Goal: Task Accomplishment & Management: Use online tool/utility

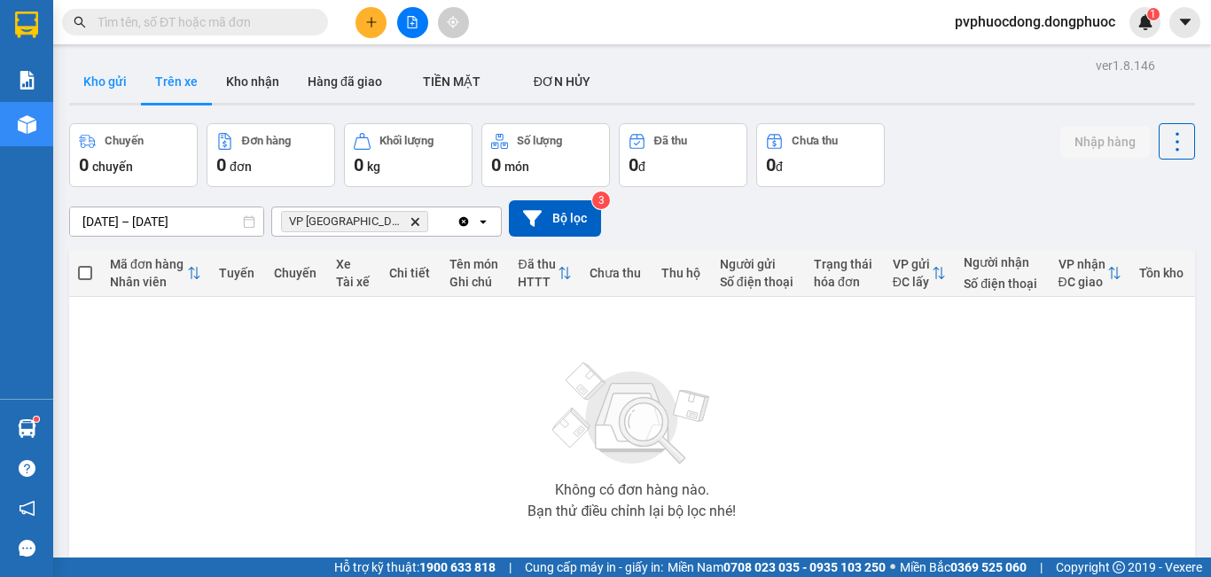
click at [125, 77] on button "Kho gửi" at bounding box center [105, 81] width 72 height 43
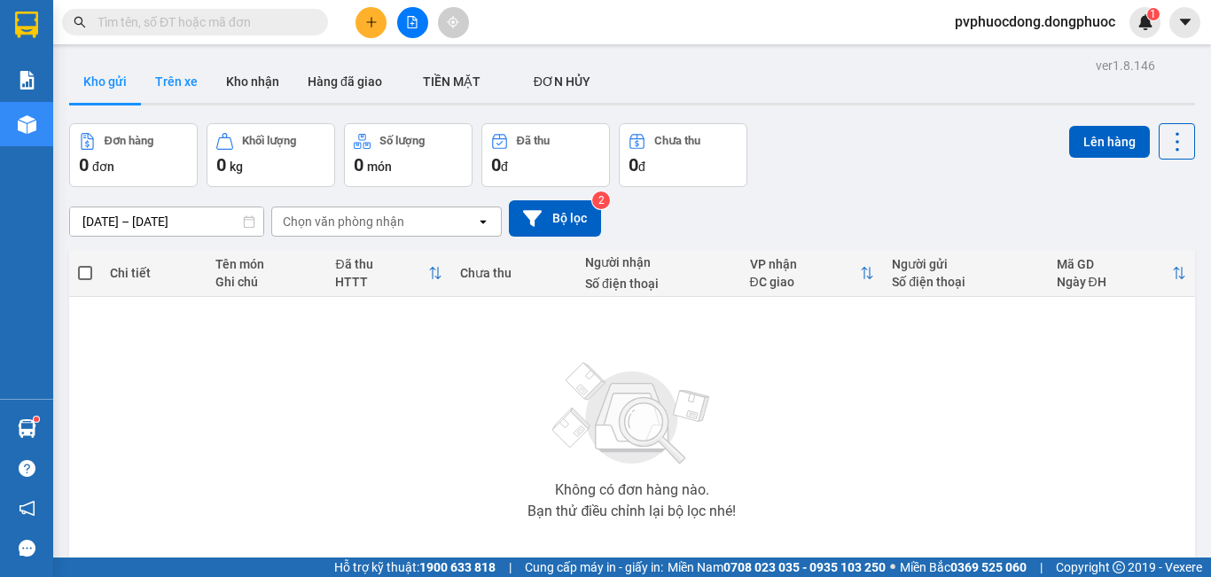
click at [180, 72] on button "Trên xe" at bounding box center [176, 81] width 71 height 43
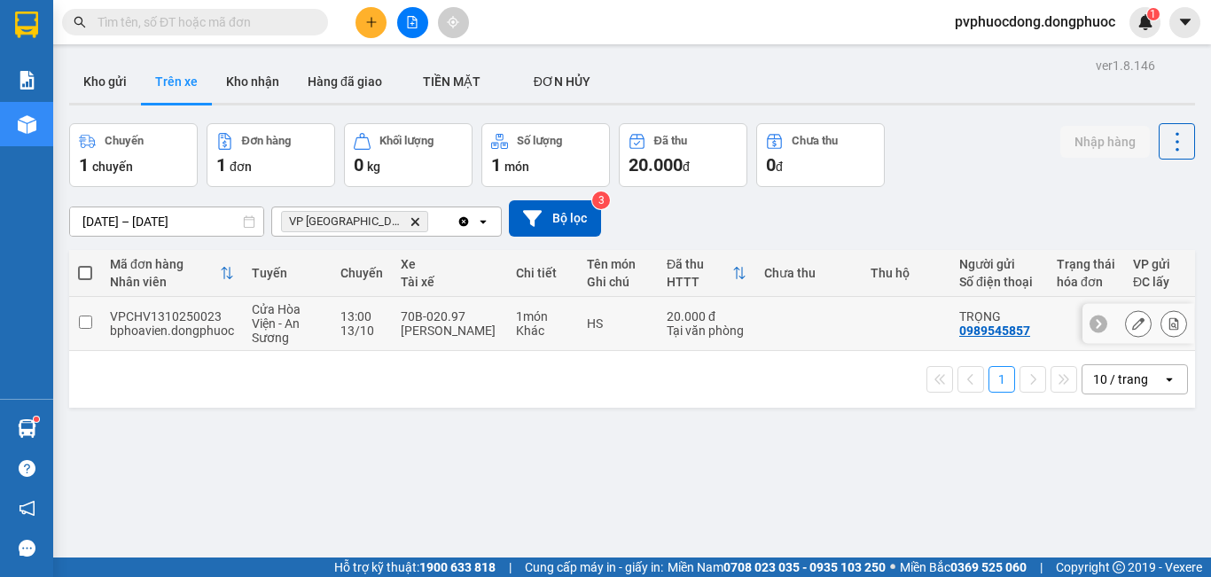
click at [401, 334] on div "[PERSON_NAME]" at bounding box center [450, 331] width 98 height 14
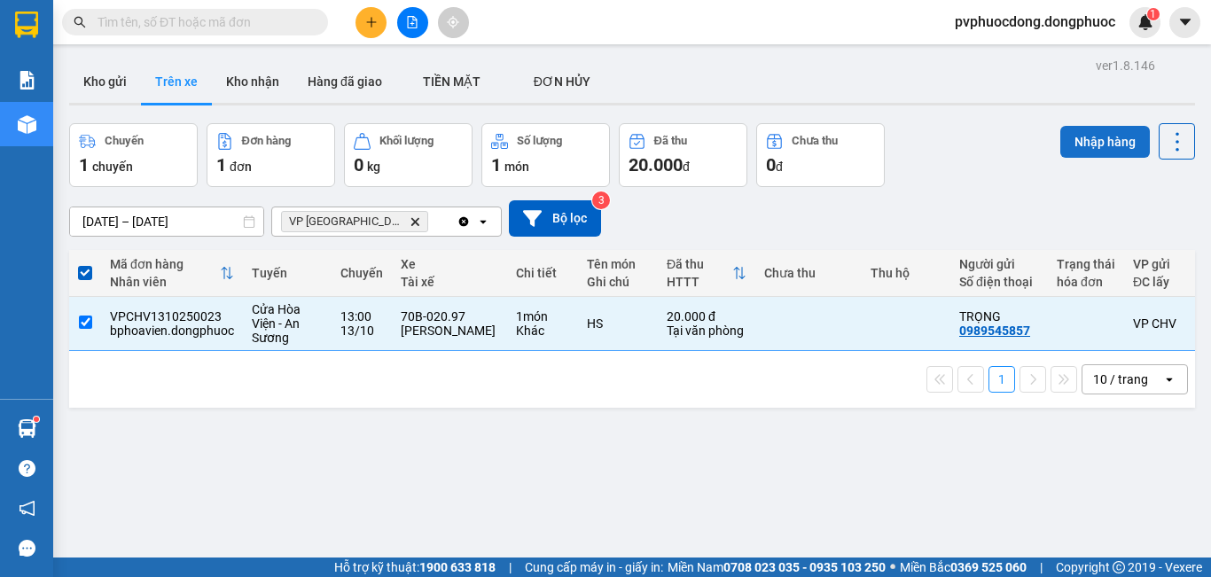
click at [1099, 139] on button "Nhập hàng" at bounding box center [1105, 142] width 90 height 32
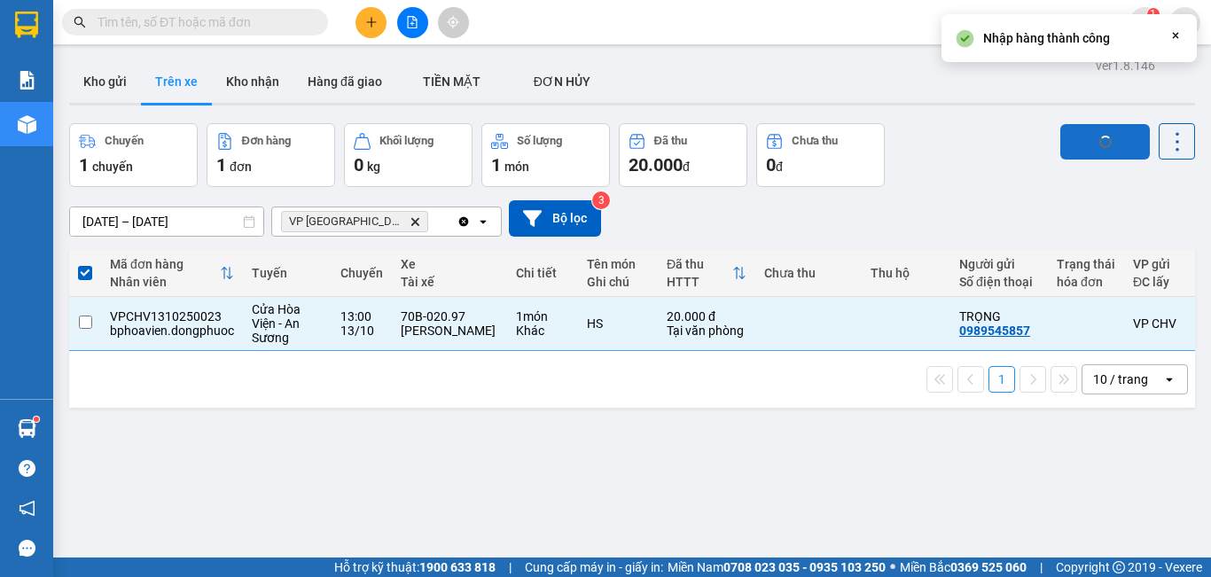
checkbox input "false"
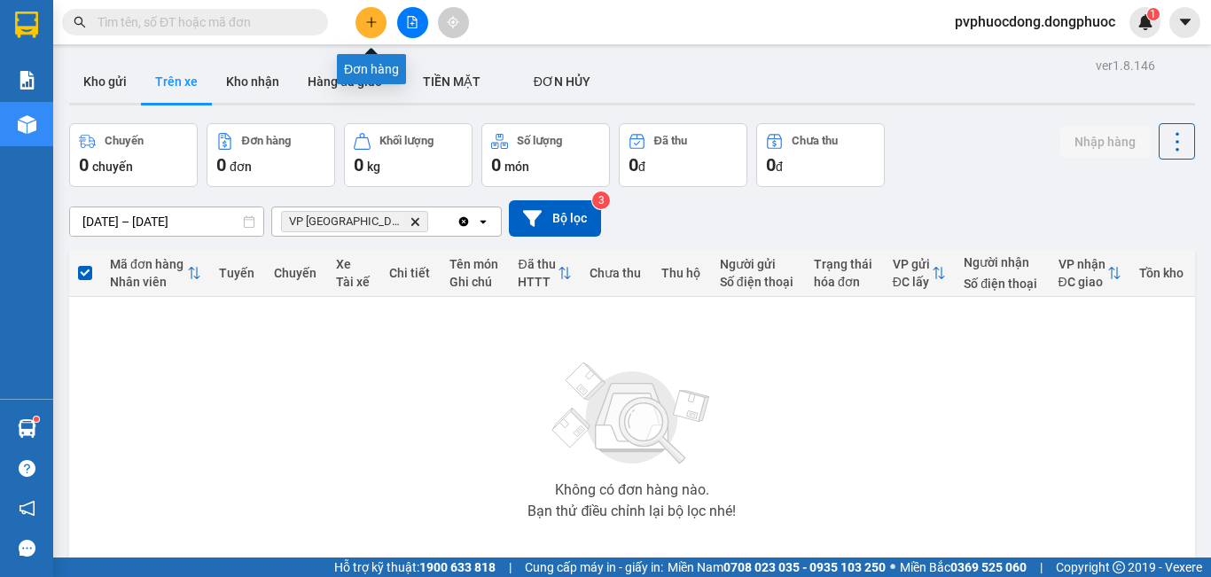
click at [363, 10] on button at bounding box center [371, 22] width 31 height 31
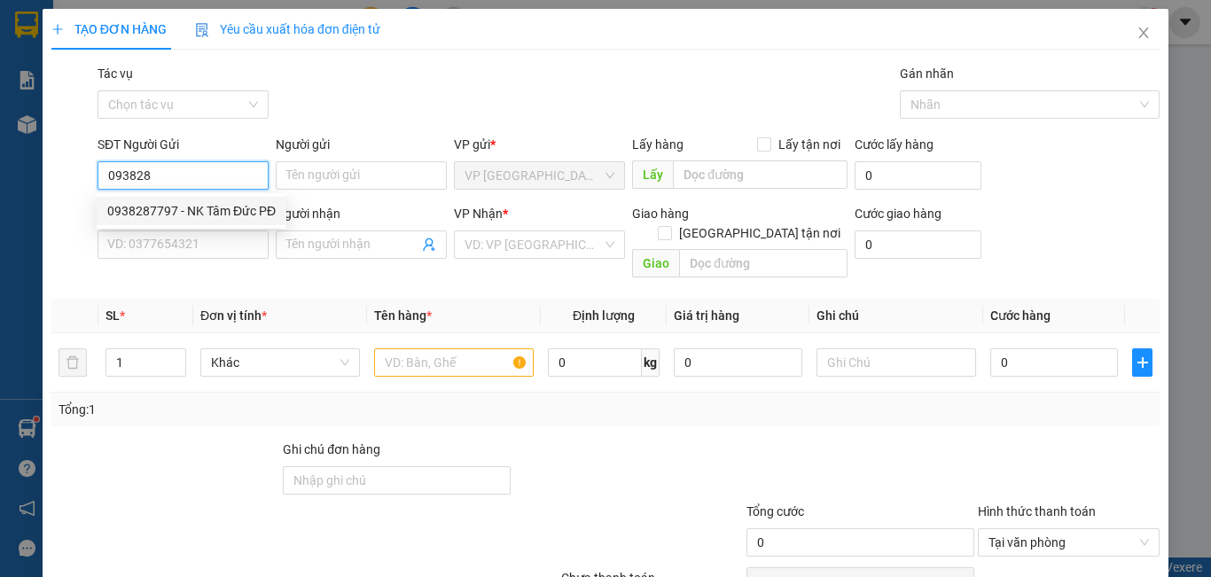
click at [225, 222] on div "0938287797 - NK Tâm Đức PĐ" at bounding box center [192, 211] width 190 height 28
type input "0938287797"
type input "NK Tâm Đức PĐ"
type input "0913610025"
type input "LABO DIAMOND"
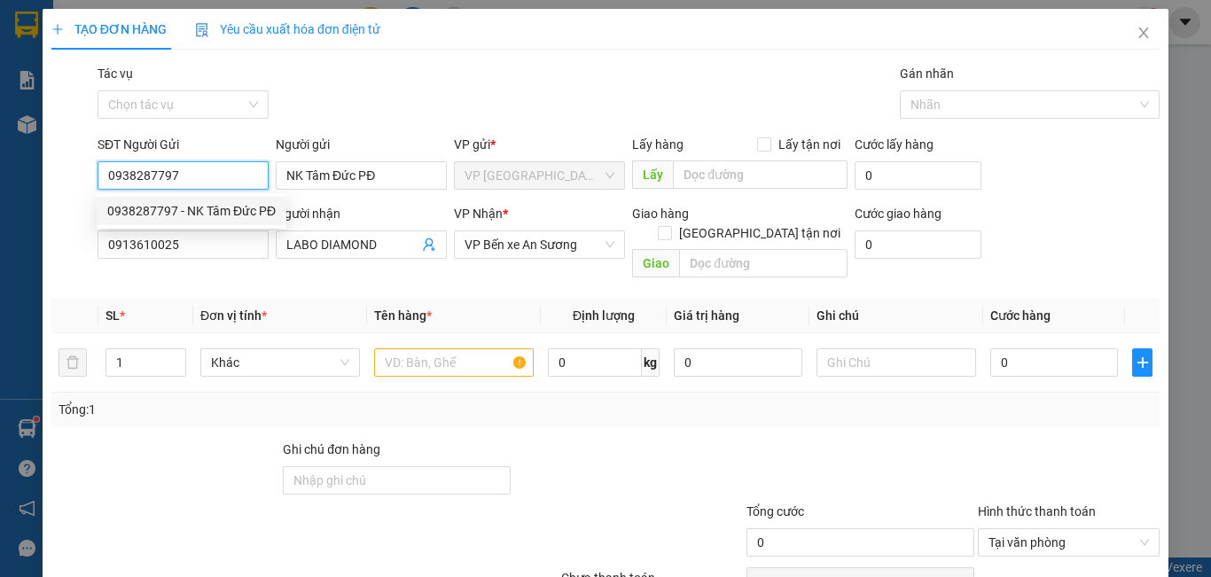
type input "20.000"
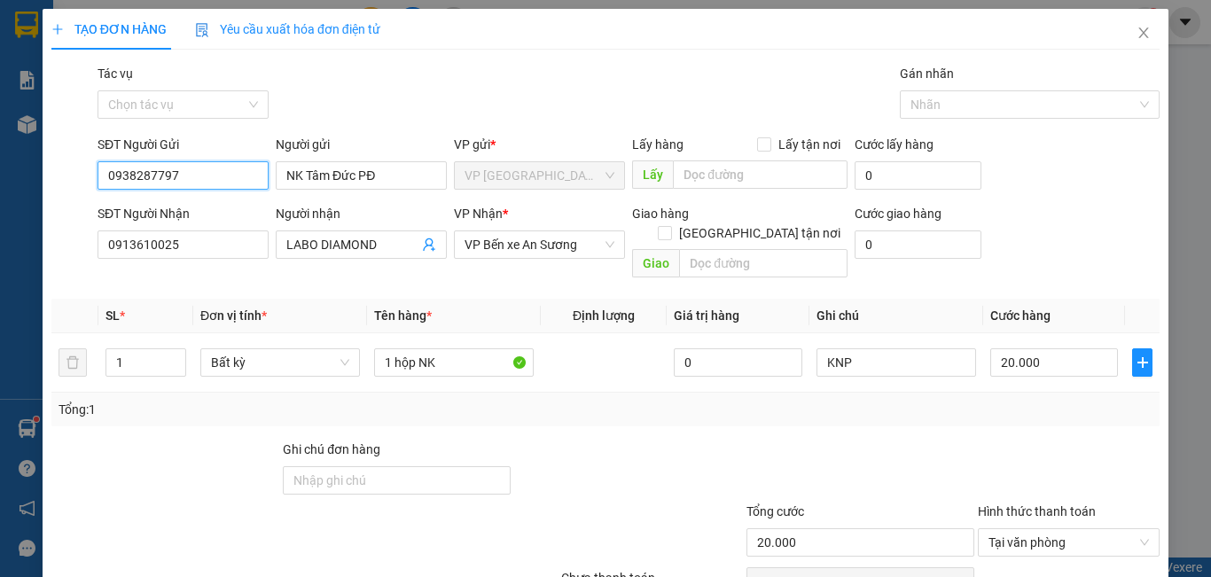
type input "0938287797"
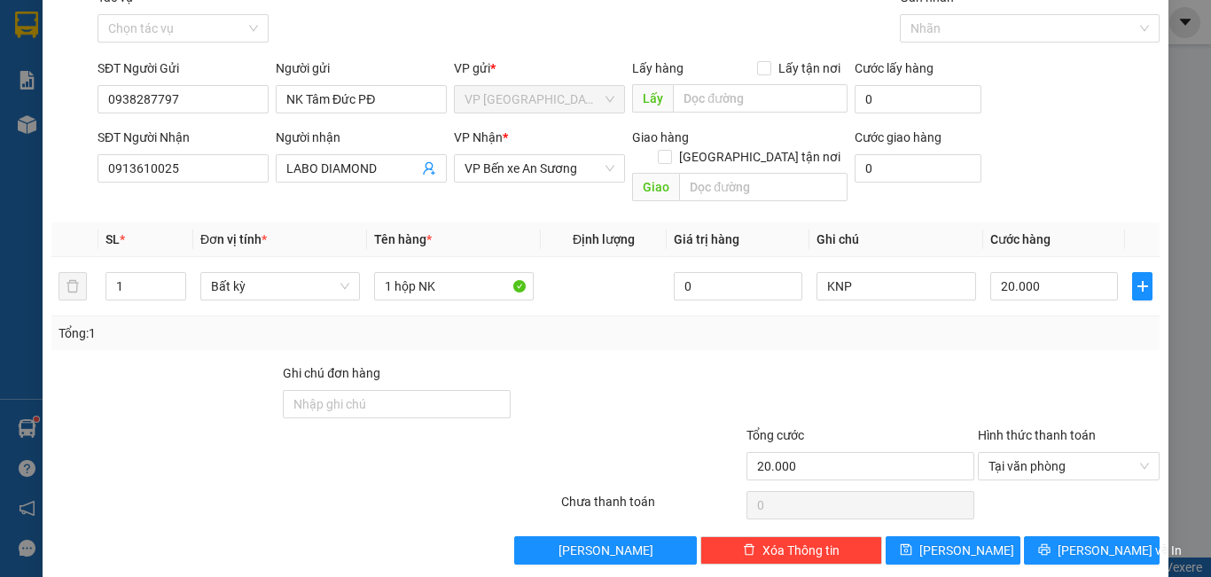
scroll to position [79, 0]
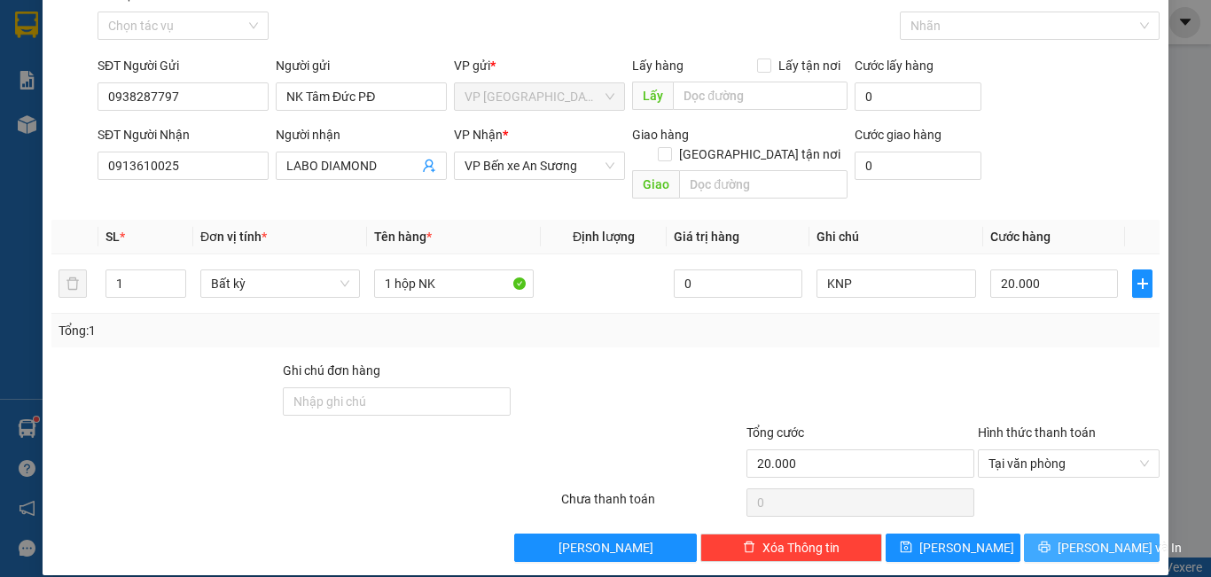
click at [1096, 538] on span "[PERSON_NAME] và In" at bounding box center [1120, 548] width 124 height 20
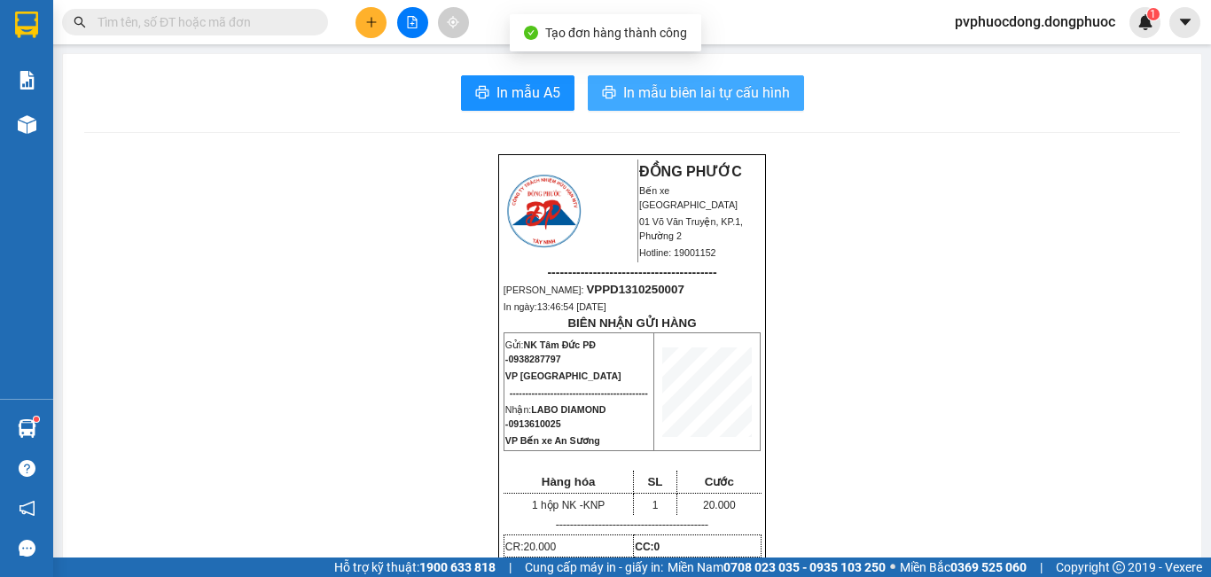
click at [662, 78] on button "In mẫu biên lai tự cấu hình" at bounding box center [696, 92] width 216 height 35
